Goal: Task Accomplishment & Management: Manage account settings

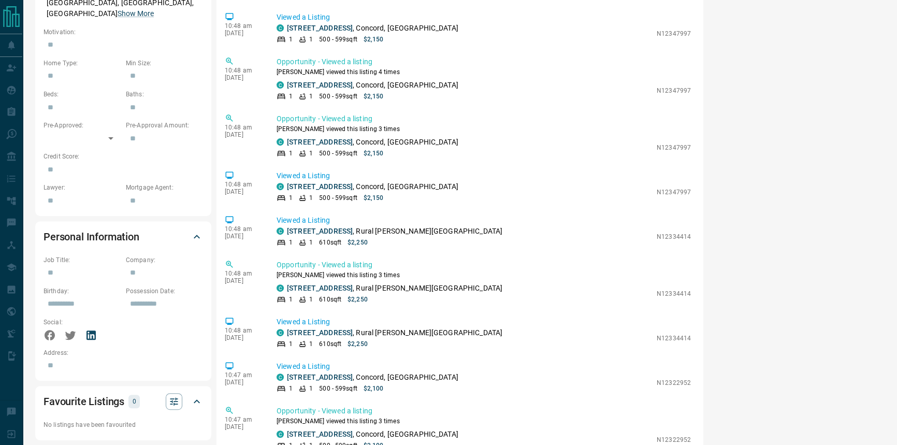
scroll to position [518, 0]
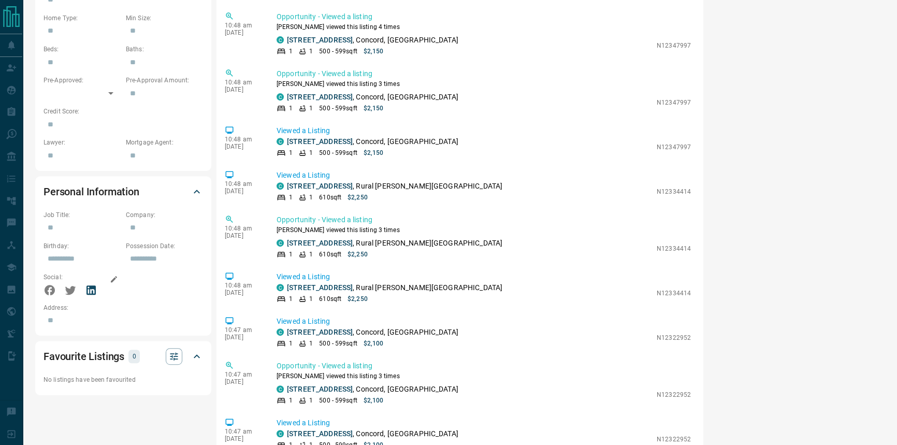
click at [87, 285] on icon at bounding box center [90, 289] width 9 height 9
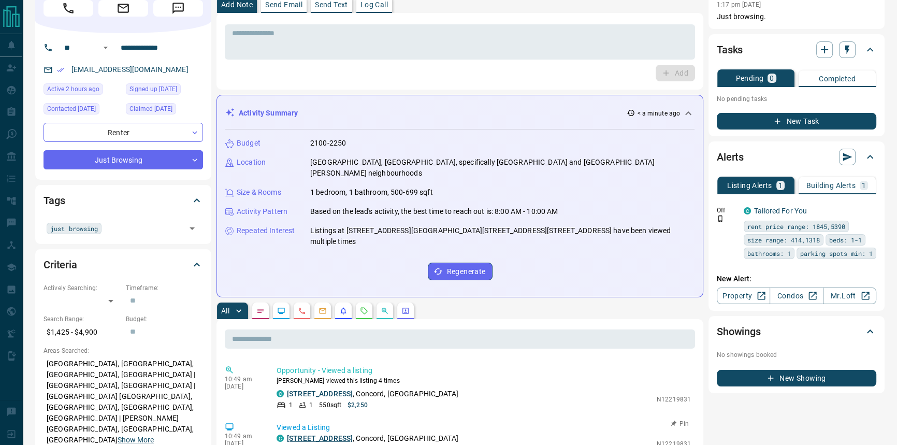
scroll to position [235, 0]
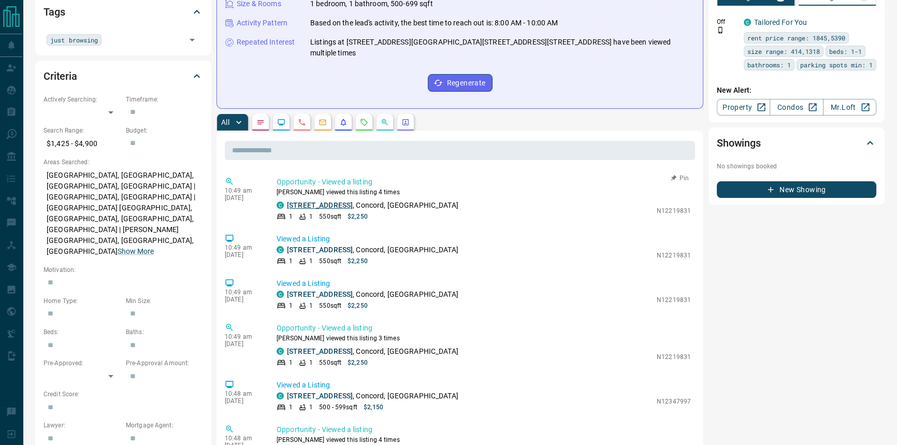
click at [339, 201] on link "[STREET_ADDRESS]" at bounding box center [320, 205] width 66 height 8
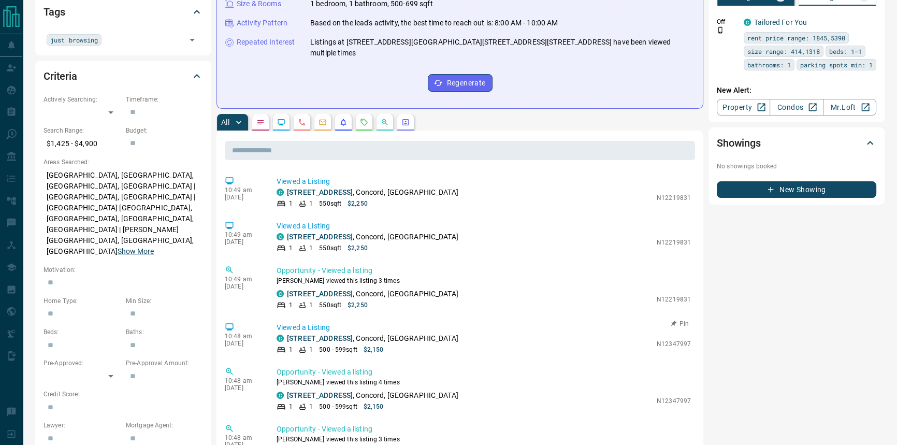
scroll to position [141, 0]
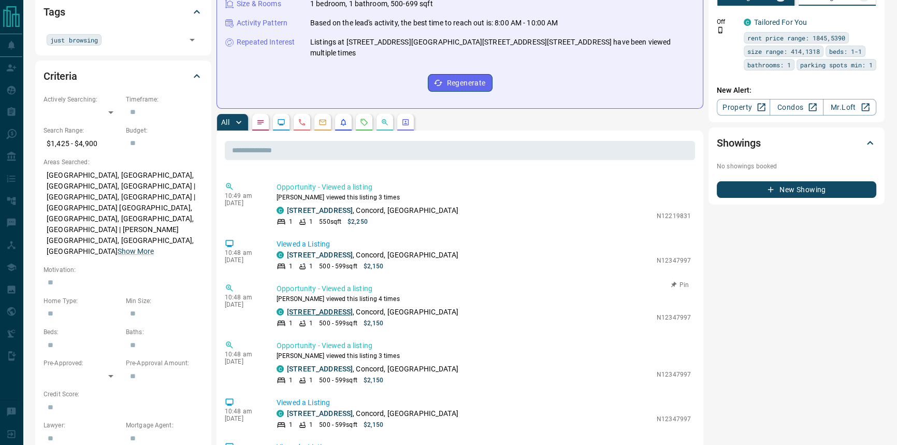
click at [349, 308] on link "[STREET_ADDRESS]" at bounding box center [320, 312] width 66 height 8
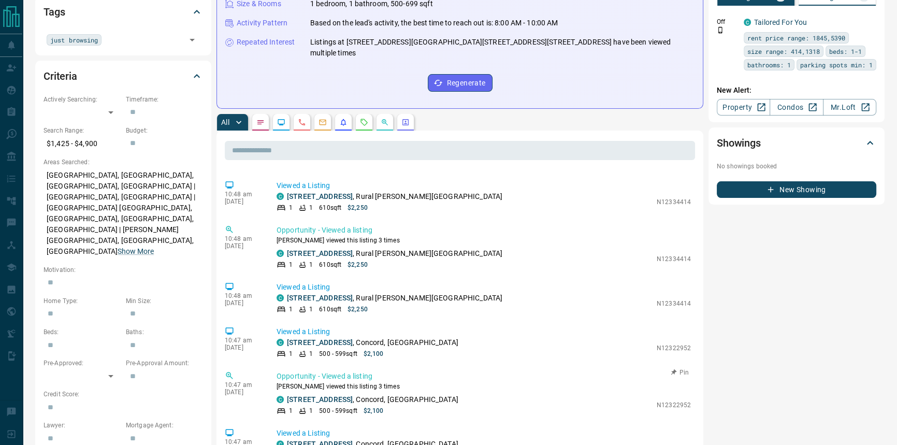
scroll to position [425, 0]
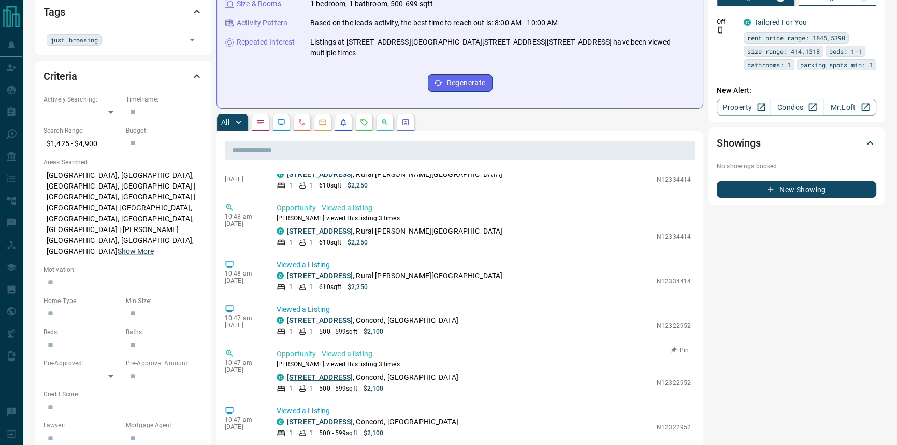
drag, startPoint x: 354, startPoint y: 370, endPoint x: 369, endPoint y: 366, distance: 16.0
click at [354, 372] on p "[STREET_ADDRESS][PERSON_NAME]" at bounding box center [372, 377] width 171 height 11
click at [369, 372] on p "[STREET_ADDRESS][PERSON_NAME]" at bounding box center [372, 377] width 171 height 11
click at [353, 373] on link "[STREET_ADDRESS]" at bounding box center [320, 377] width 66 height 8
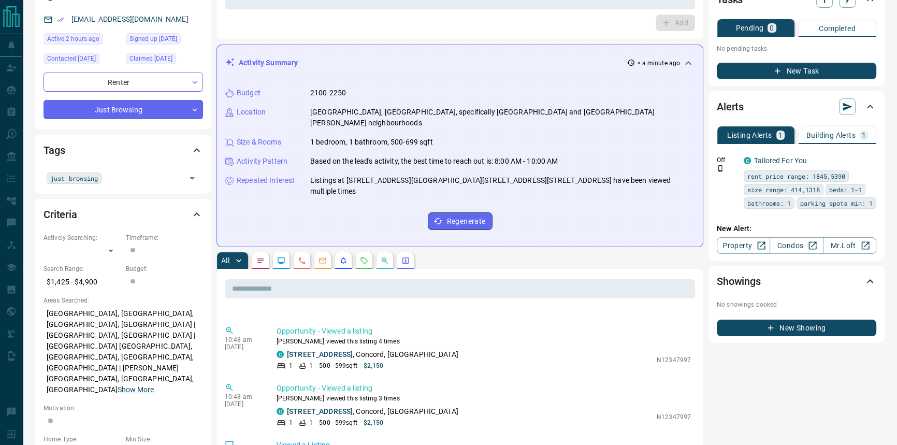
scroll to position [0, 0]
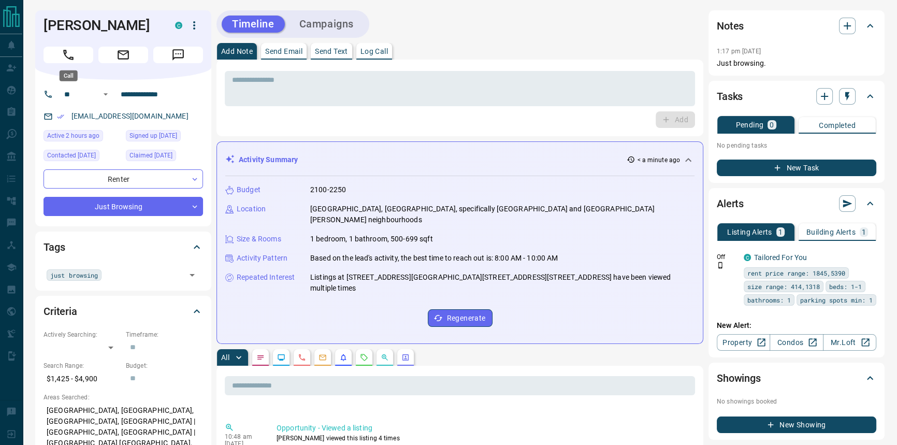
click at [83, 61] on button "Call" at bounding box center [69, 55] width 50 height 17
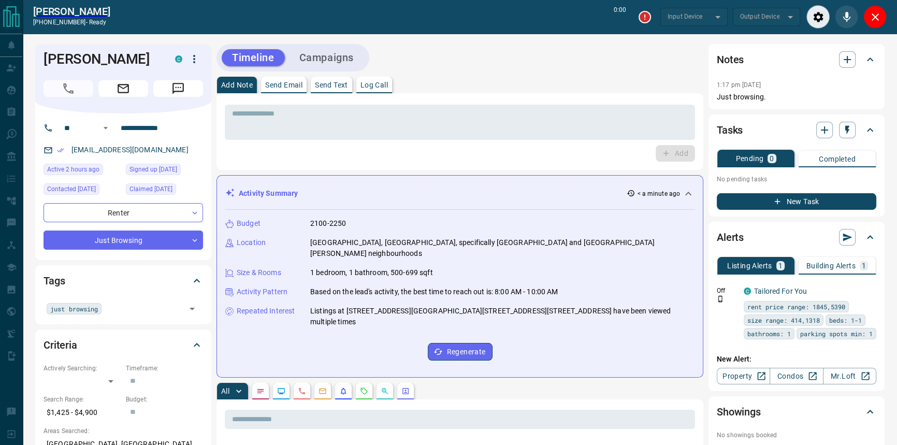
type input "*******"
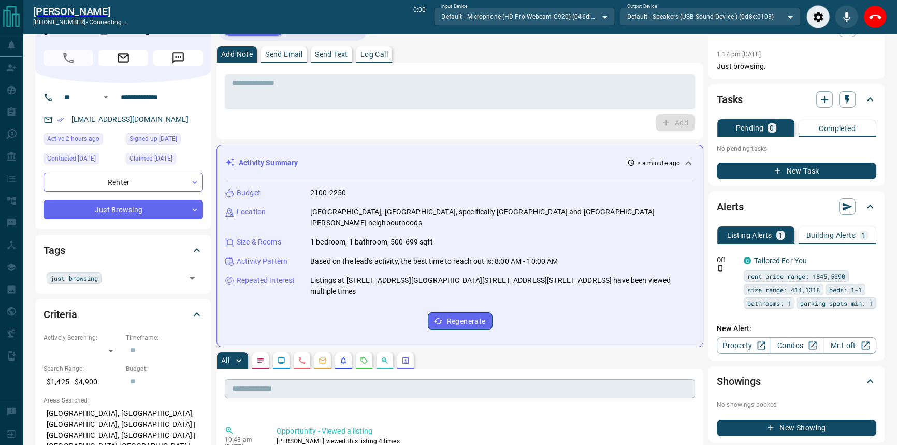
scroll to position [141, 0]
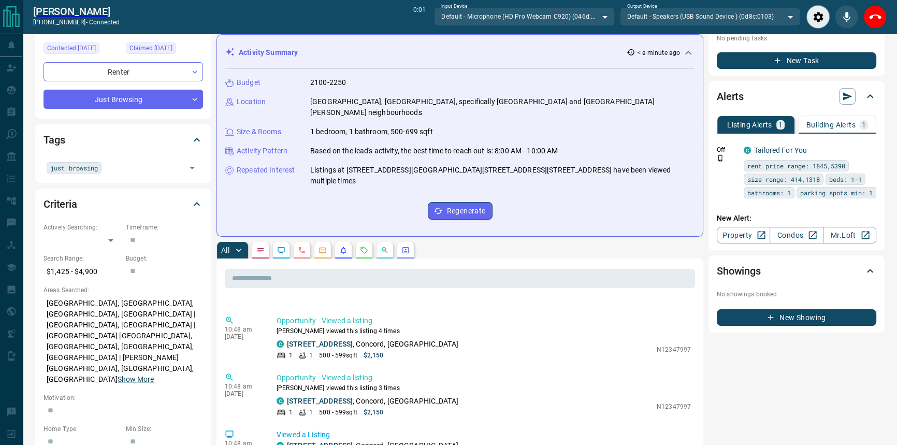
click at [844, 128] on p "Building Alerts" at bounding box center [830, 124] width 49 height 7
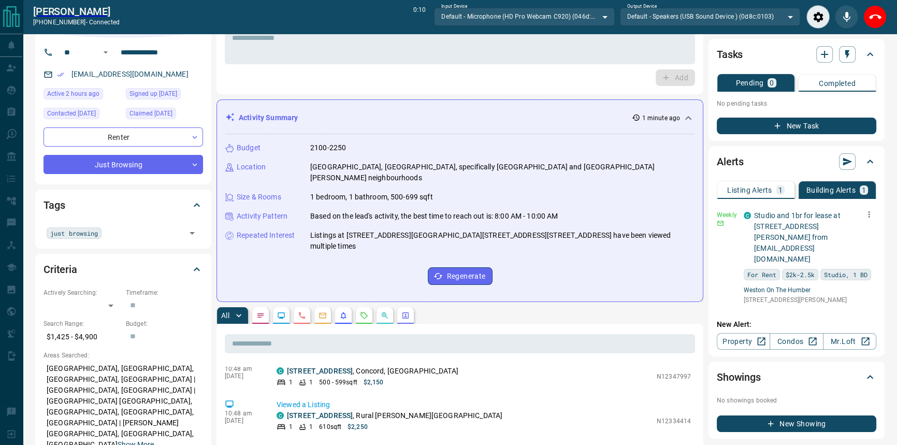
scroll to position [0, 0]
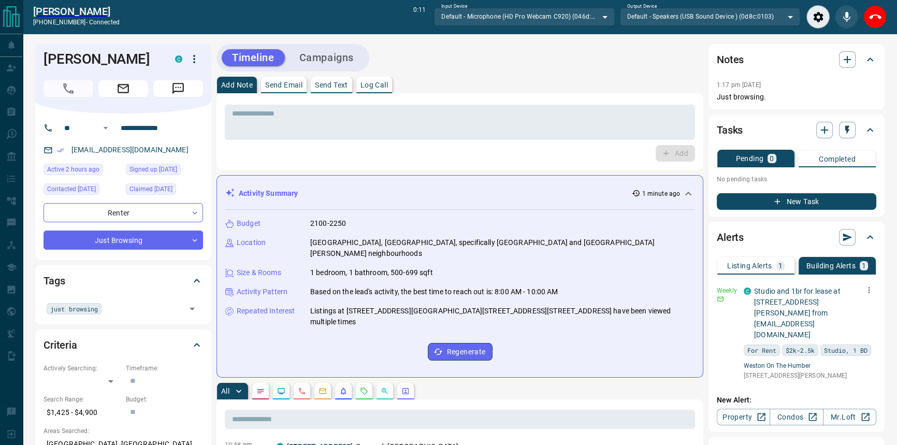
click at [873, 292] on icon "button" at bounding box center [868, 289] width 9 height 9
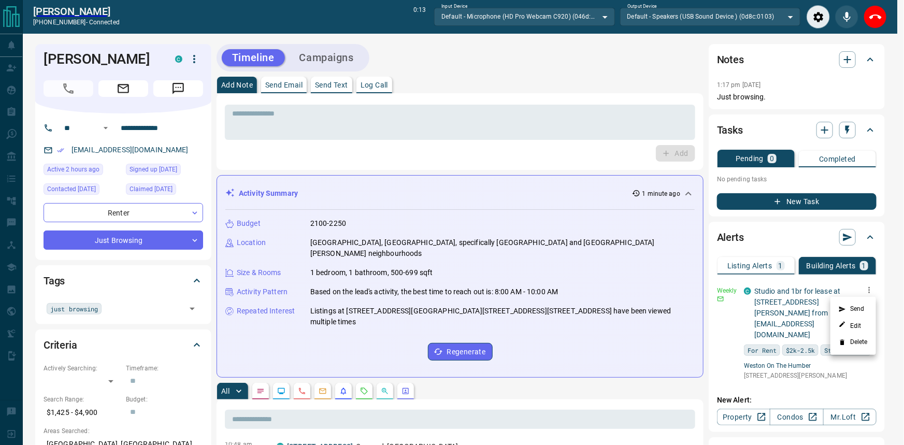
drag, startPoint x: 866, startPoint y: 340, endPoint x: 745, endPoint y: 216, distance: 173.2
click at [746, 217] on div "Send Edit Delete" at bounding box center [452, 222] width 904 height 445
click at [736, 218] on div at bounding box center [452, 222] width 904 height 445
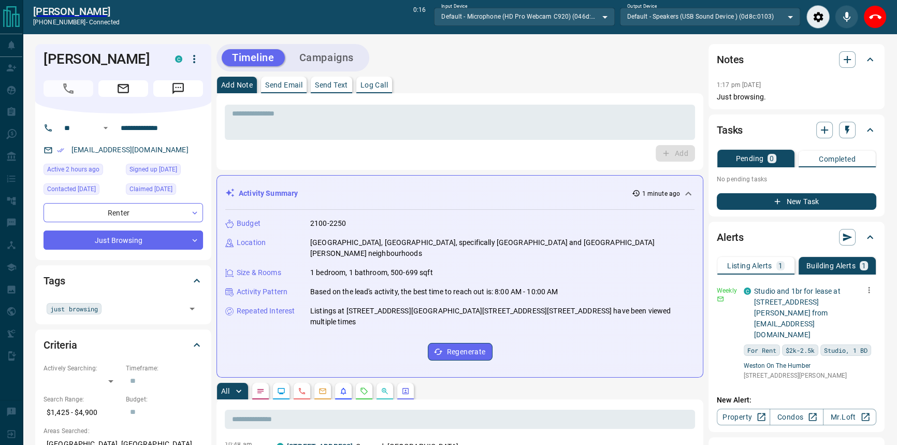
click at [349, 186] on div "Activity Summary 1 minute ago" at bounding box center [459, 193] width 469 height 19
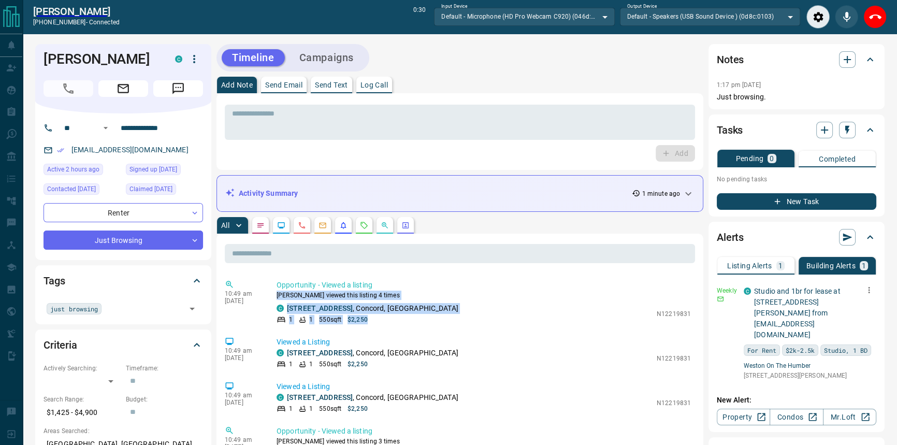
drag, startPoint x: 411, startPoint y: 323, endPoint x: 443, endPoint y: 272, distance: 60.3
click at [458, 340] on p "Viewed a Listing" at bounding box center [484, 342] width 414 height 11
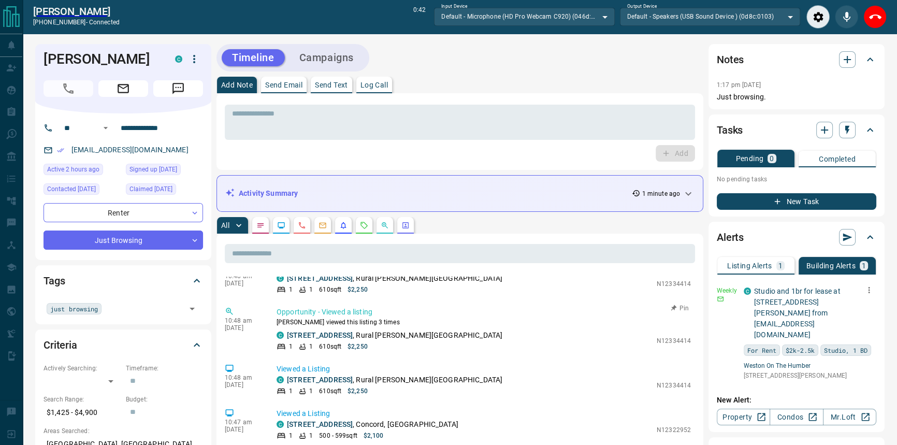
scroll to position [471, 0]
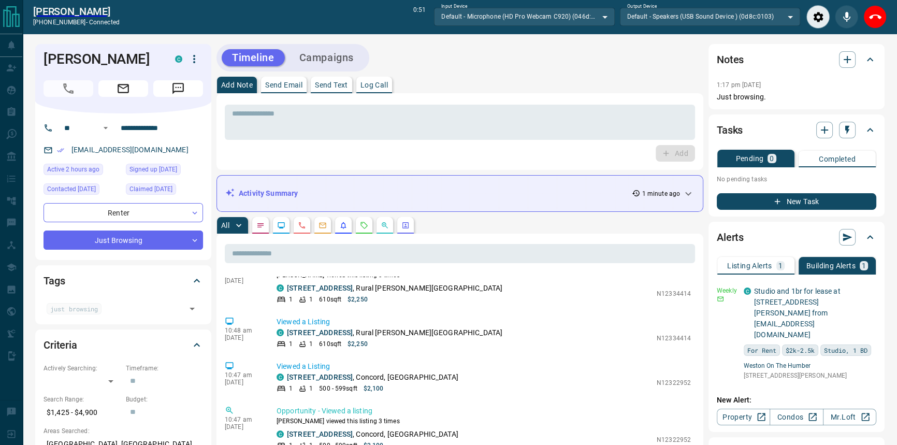
drag, startPoint x: 700, startPoint y: 382, endPoint x: 768, endPoint y: 200, distance: 193.9
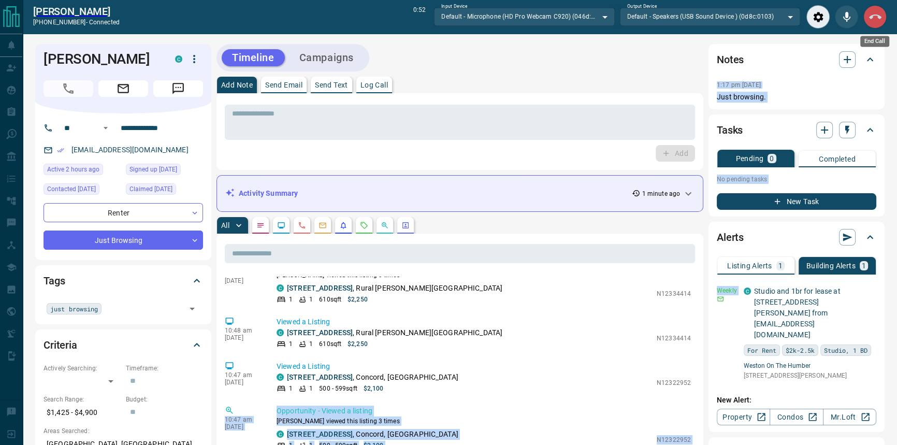
click at [874, 7] on button "End Call" at bounding box center [874, 16] width 23 height 23
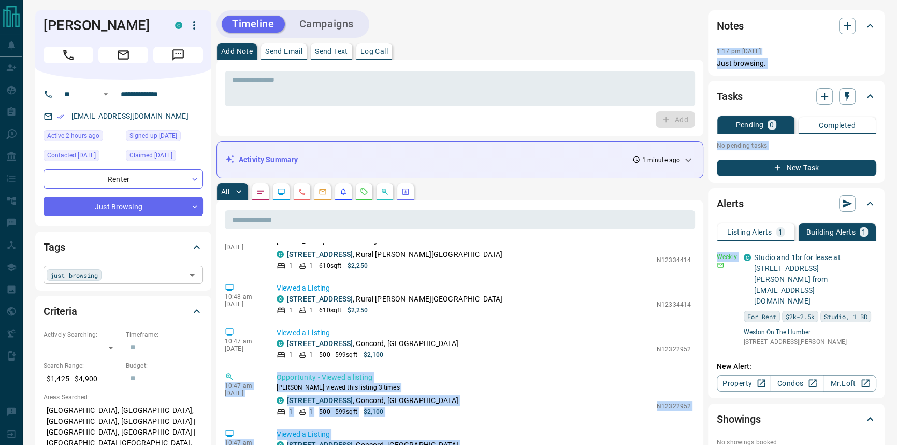
click at [138, 277] on input "text" at bounding box center [144, 274] width 78 height 11
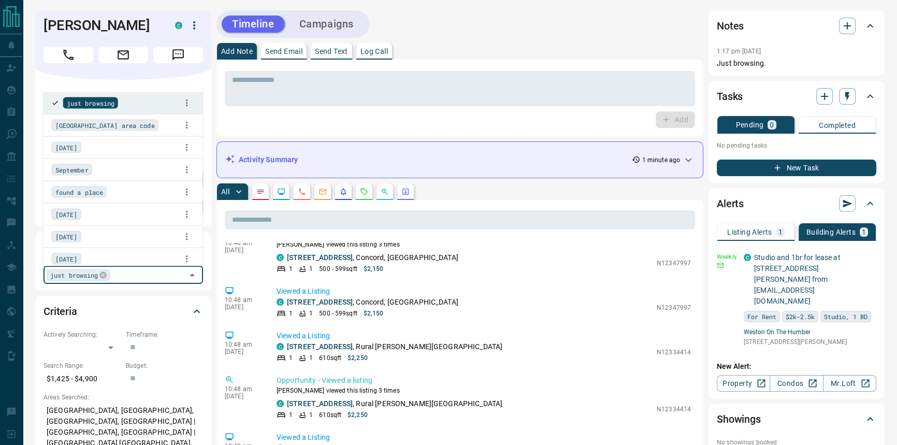
scroll to position [628, 0]
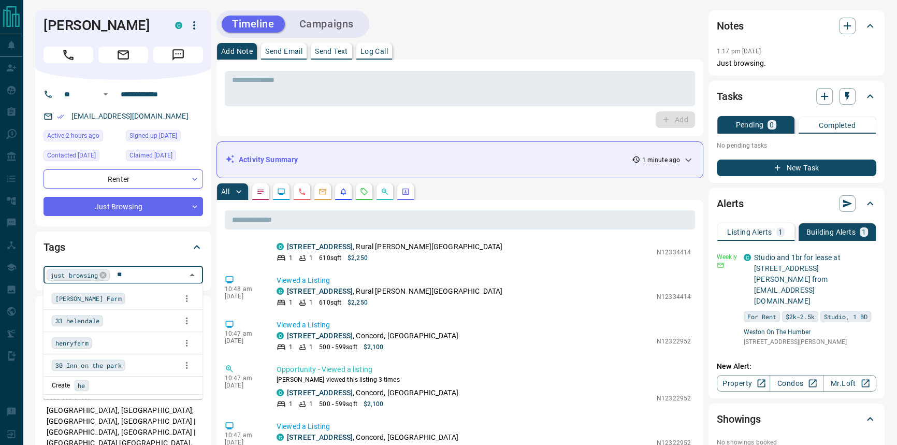
type input "*"
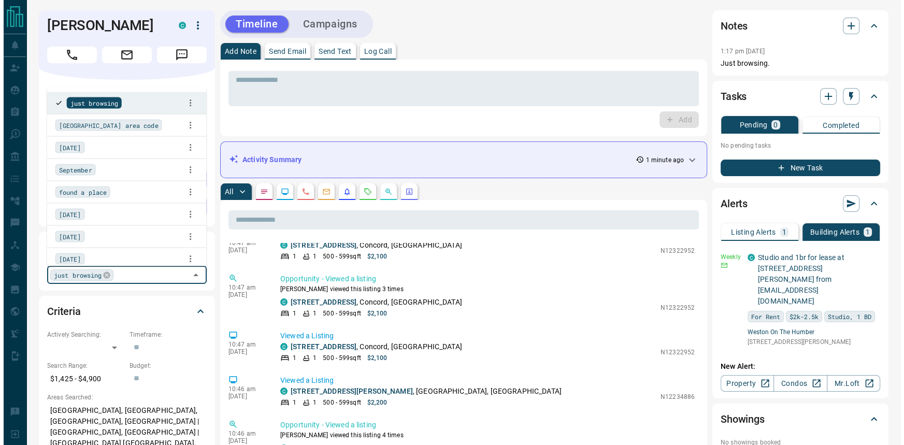
scroll to position [529, 0]
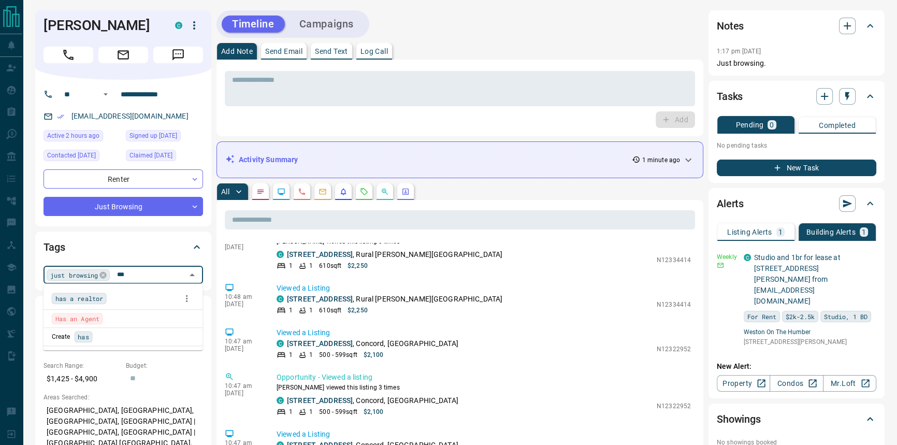
type input "***"
click at [83, 303] on span "has a realtor" at bounding box center [79, 298] width 48 height 10
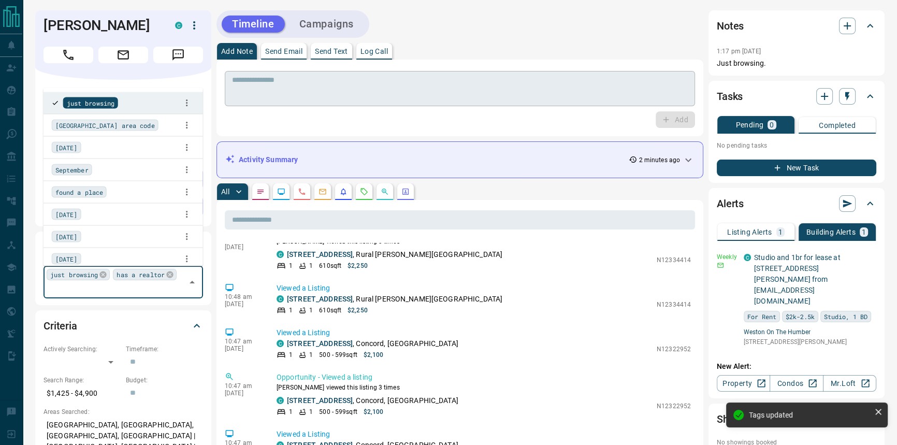
click at [517, 104] on div "* ​" at bounding box center [460, 88] width 470 height 35
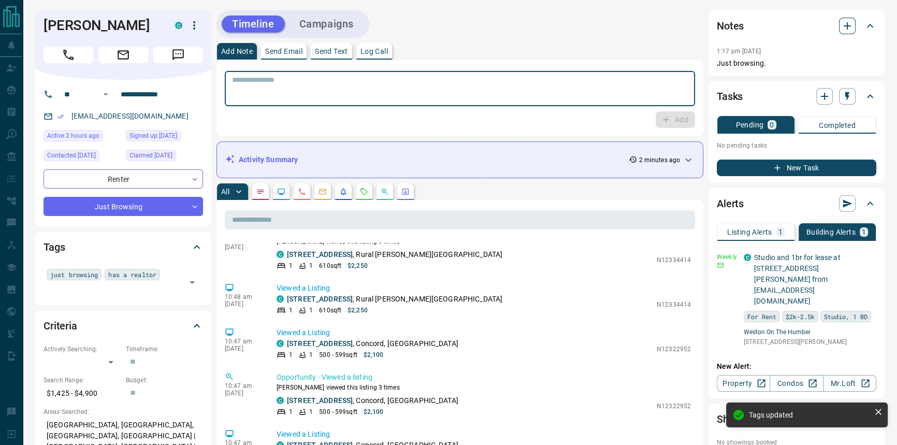
click at [850, 26] on icon "button" at bounding box center [847, 26] width 12 height 12
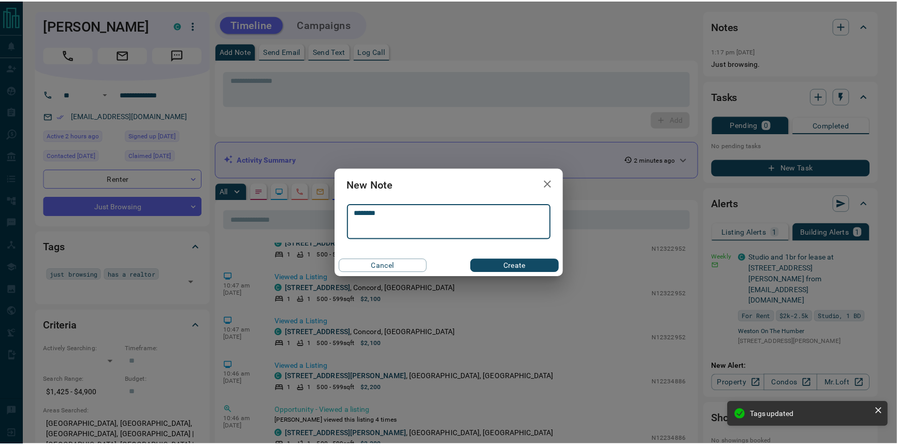
scroll to position [575, 0]
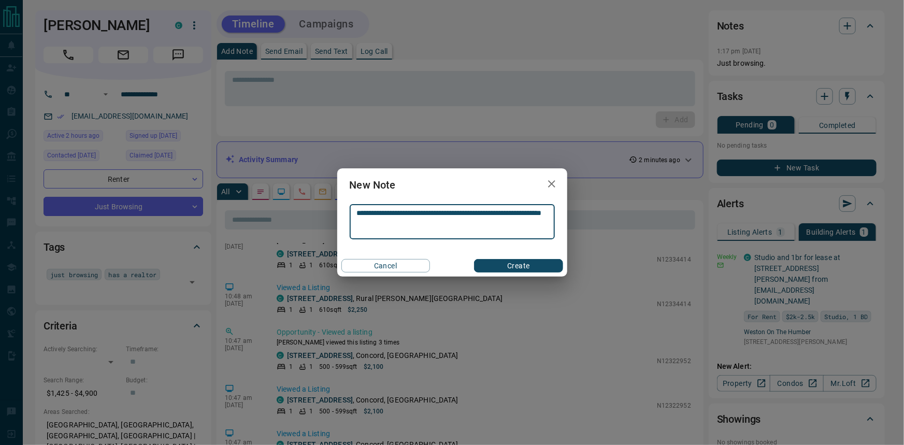
type textarea "**********"
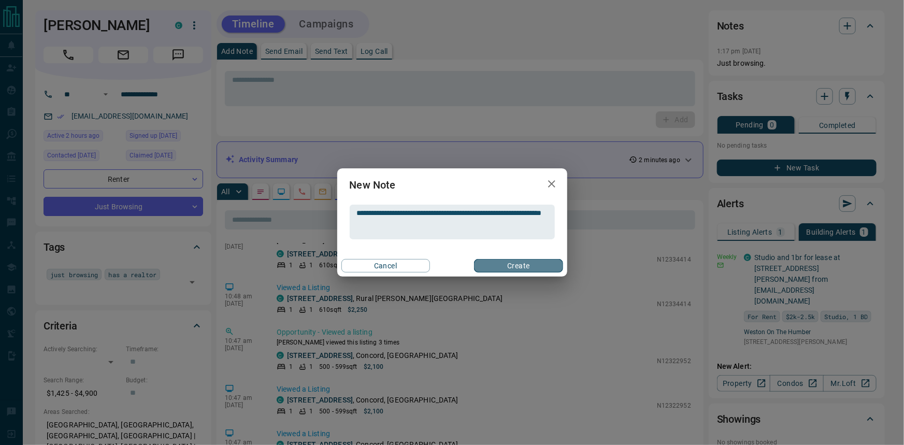
click at [536, 264] on button "Create" at bounding box center [518, 265] width 89 height 13
